Goal: Transaction & Acquisition: Purchase product/service

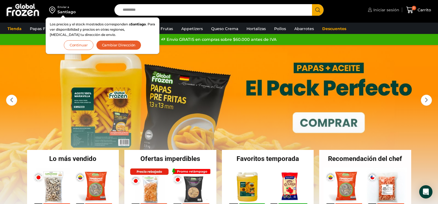
click at [385, 10] on span "Iniciar sesión" at bounding box center [385, 10] width 27 height 6
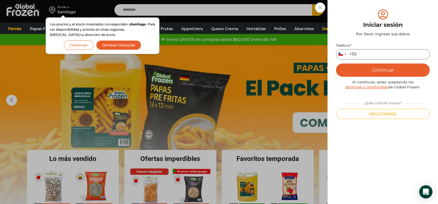
click at [379, 54] on input "Teléfono *" at bounding box center [383, 54] width 94 height 10
type input "*********"
click at [373, 71] on button "Continuar" at bounding box center [383, 70] width 94 height 13
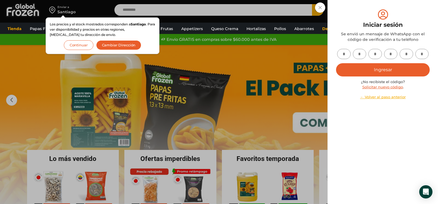
click at [349, 53] on input "text" at bounding box center [344, 54] width 14 height 10
type input "*"
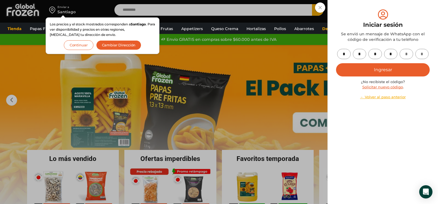
type input "*"
click at [400, 72] on button "Ingresar" at bounding box center [383, 69] width 94 height 13
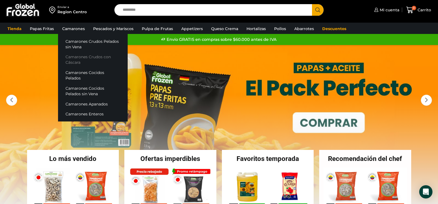
click at [95, 61] on link "Camarones Crudos con Cáscara" at bounding box center [93, 60] width 70 height 16
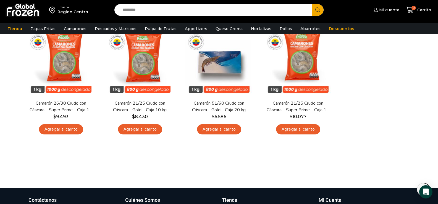
scroll to position [194, 0]
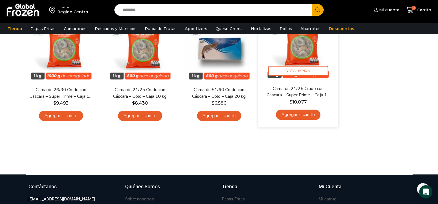
click at [295, 116] on link "Agregar al carrito" at bounding box center [298, 115] width 45 height 10
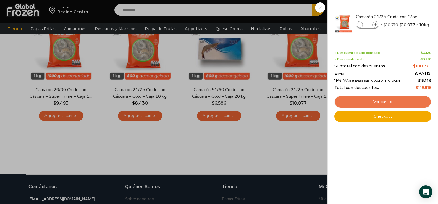
click at [380, 103] on link "Ver carrito" at bounding box center [383, 102] width 97 height 13
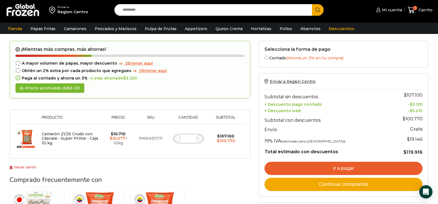
scroll to position [28, 0]
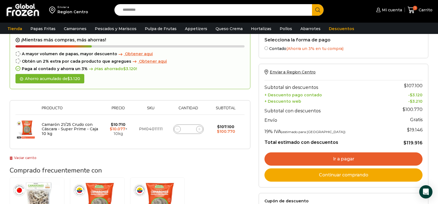
click at [335, 157] on link "Ir a pagar" at bounding box center [344, 159] width 158 height 13
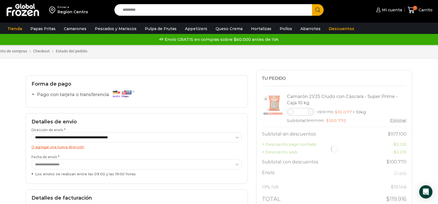
click at [174, 77] on div "Forma de pago Pago con tarjeta o transferencia" at bounding box center [137, 91] width 222 height 32
click at [174, 86] on h2 "Forma de pago" at bounding box center [137, 84] width 211 height 6
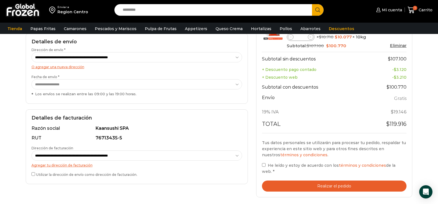
scroll to position [111, 0]
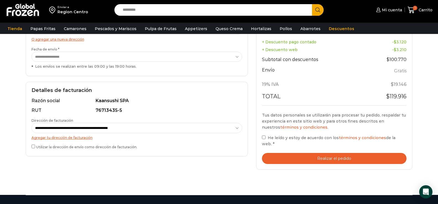
click at [340, 158] on button "Realizar el pedido" at bounding box center [334, 158] width 145 height 11
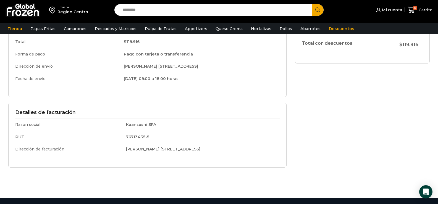
scroll to position [111, 0]
